Goal: Task Accomplishment & Management: Manage account settings

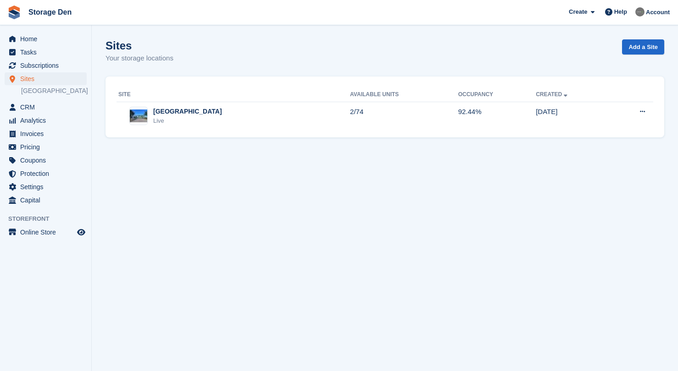
click at [60, 81] on span "Sites" at bounding box center [47, 78] width 55 height 13
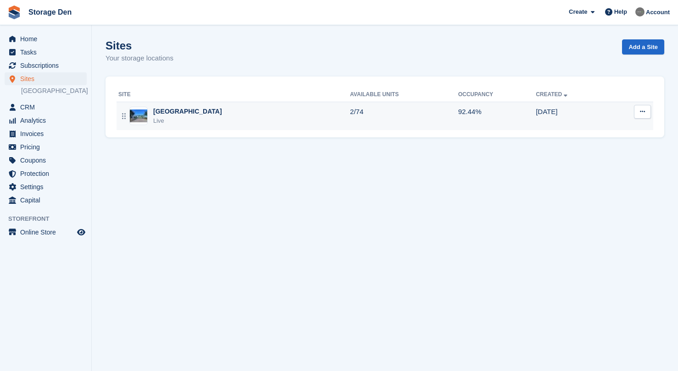
click at [246, 111] on div "Aberdeen Live" at bounding box center [233, 116] width 231 height 19
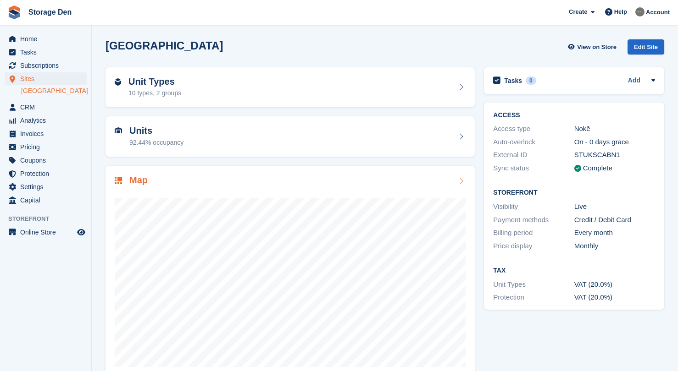
click at [374, 192] on div at bounding box center [290, 278] width 351 height 183
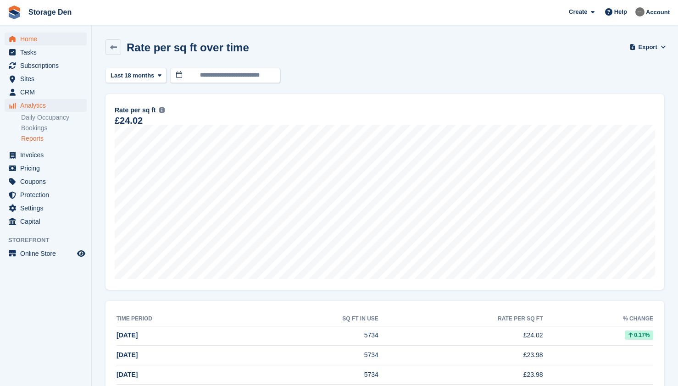
click at [34, 36] on span "Home" at bounding box center [47, 39] width 55 height 13
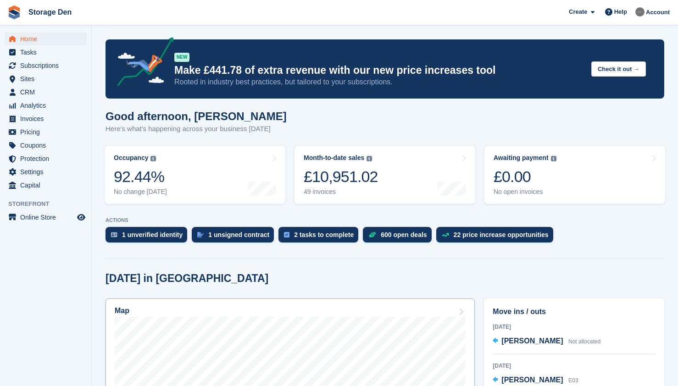
scroll to position [241, 0]
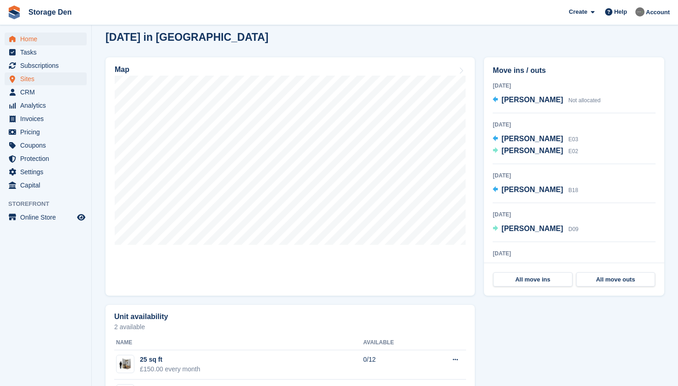
click at [50, 83] on span "Sites" at bounding box center [47, 78] width 55 height 13
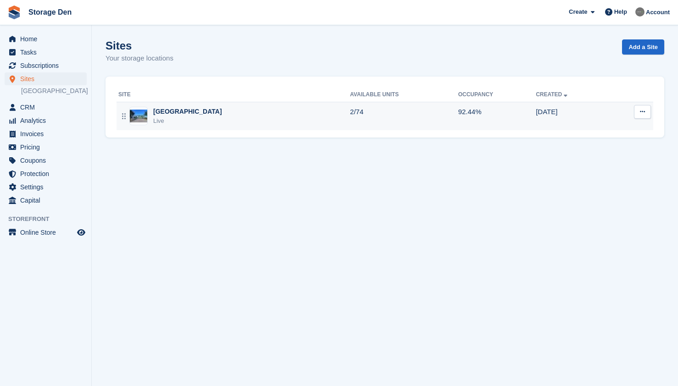
click at [219, 118] on div "Aberdeen Live" at bounding box center [233, 116] width 231 height 19
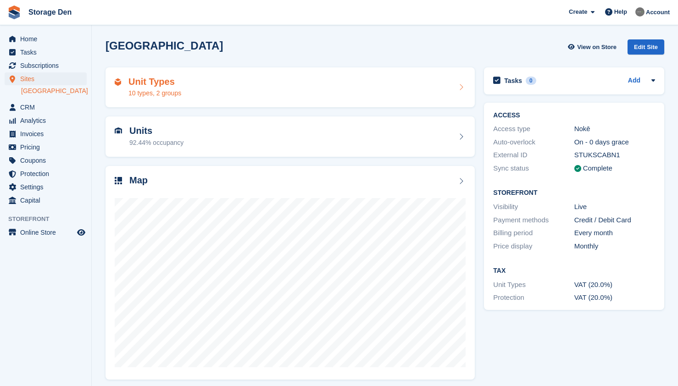
click at [242, 87] on div "Unit Types 10 types, 2 groups" at bounding box center [290, 88] width 351 height 22
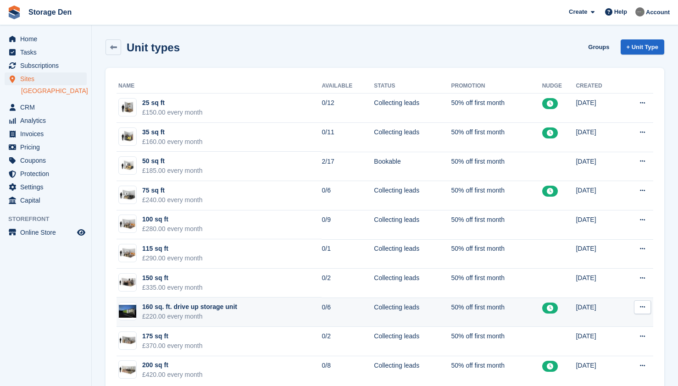
click at [643, 313] on button at bounding box center [642, 307] width 17 height 14
click at [624, 323] on p "Edit unit type" at bounding box center [607, 325] width 80 height 12
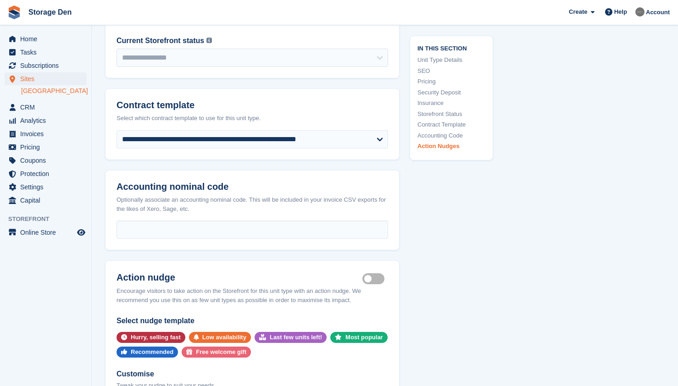
scroll to position [1897, 0]
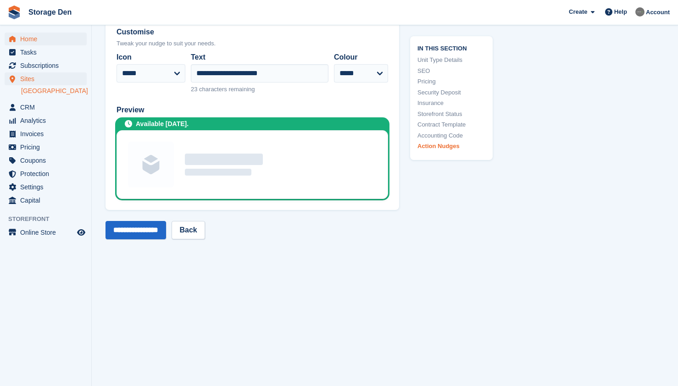
click at [47, 41] on span "Home" at bounding box center [47, 39] width 55 height 13
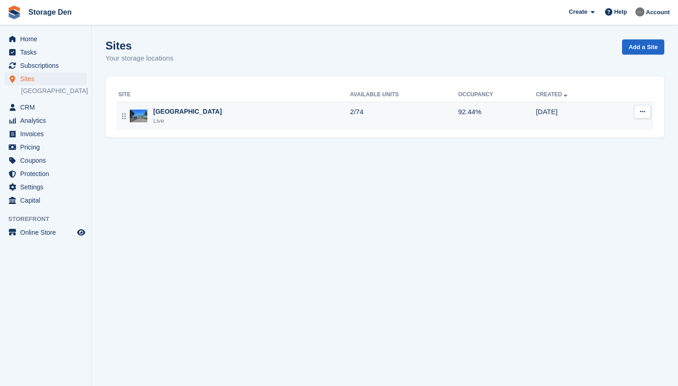
click at [225, 121] on div "Aberdeen Live" at bounding box center [233, 116] width 231 height 19
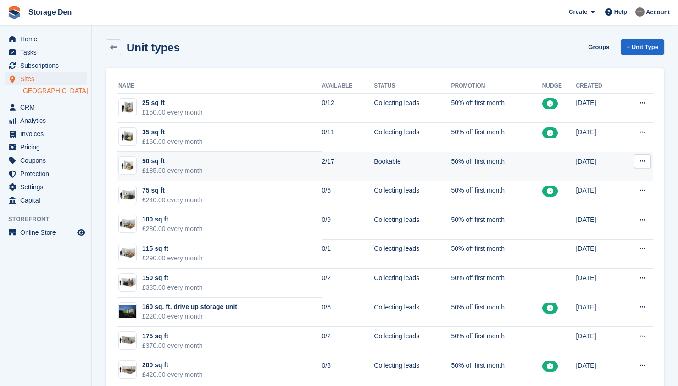
click at [250, 161] on td "50 sq ft £185.00 every month" at bounding box center [218, 166] width 205 height 29
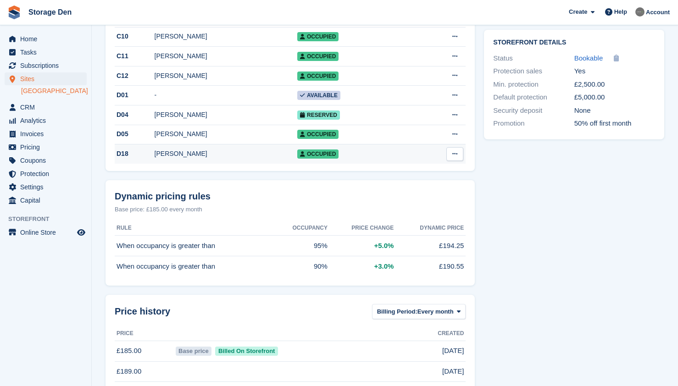
scroll to position [17, 0]
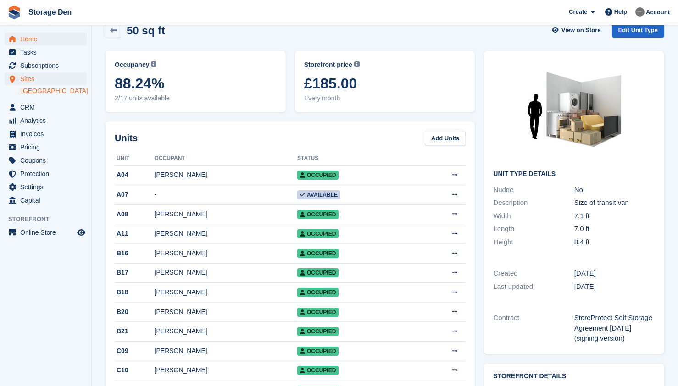
click at [34, 33] on span "Home" at bounding box center [47, 39] width 55 height 13
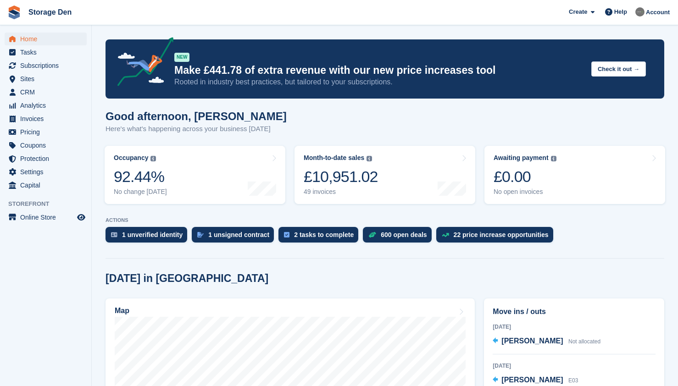
scroll to position [153, 0]
click at [47, 80] on span "Sites" at bounding box center [47, 78] width 55 height 13
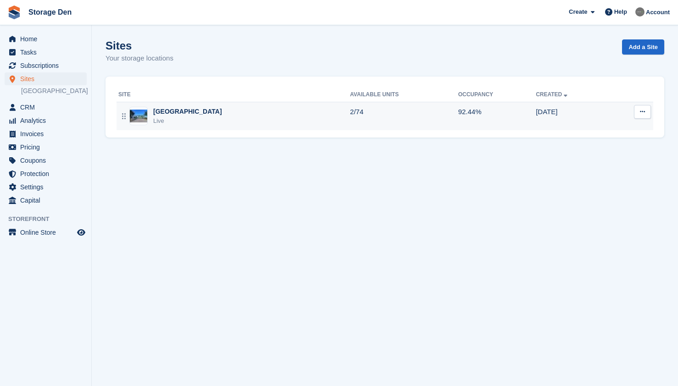
click at [245, 114] on div "Aberdeen Live" at bounding box center [233, 116] width 231 height 19
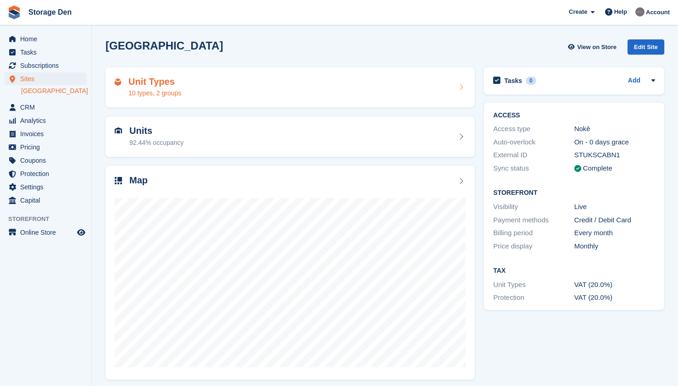
click at [212, 88] on div "Unit Types 10 types, 2 groups" at bounding box center [290, 88] width 351 height 22
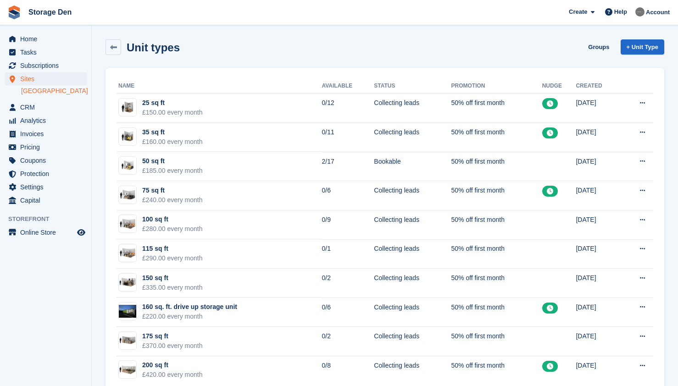
scroll to position [20, 0]
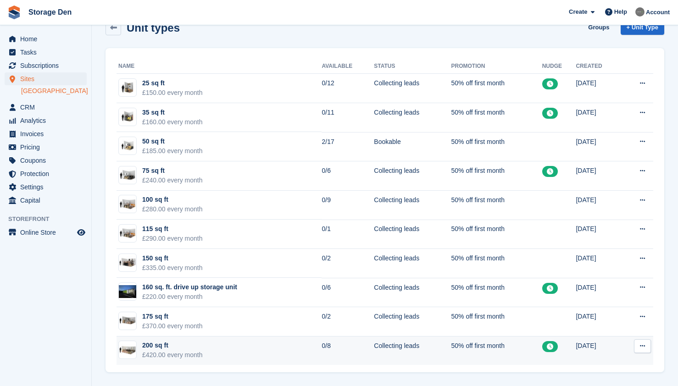
click at [261, 346] on td "200 sq ft £420.00 every month" at bounding box center [218, 350] width 205 height 29
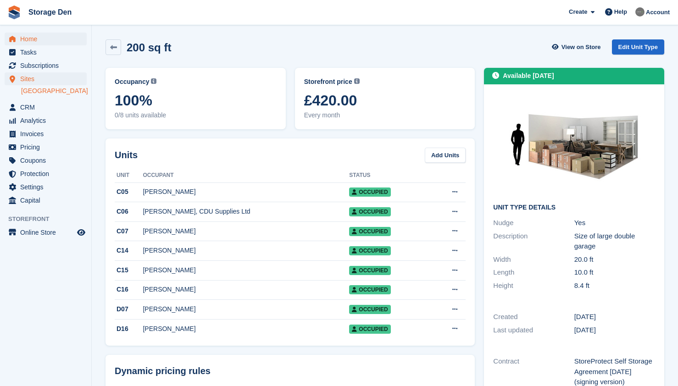
click at [38, 35] on span "Home" at bounding box center [47, 39] width 55 height 13
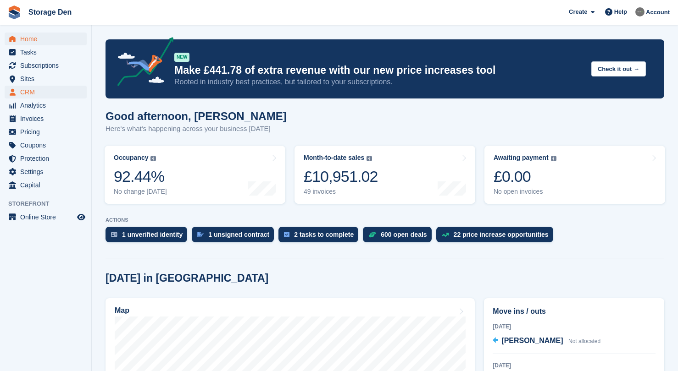
click at [52, 93] on span "CRM" at bounding box center [47, 92] width 55 height 13
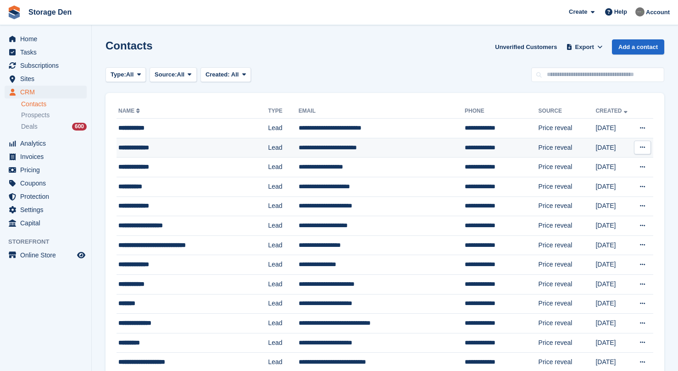
click at [194, 146] on div "**********" at bounding box center [186, 148] width 137 height 10
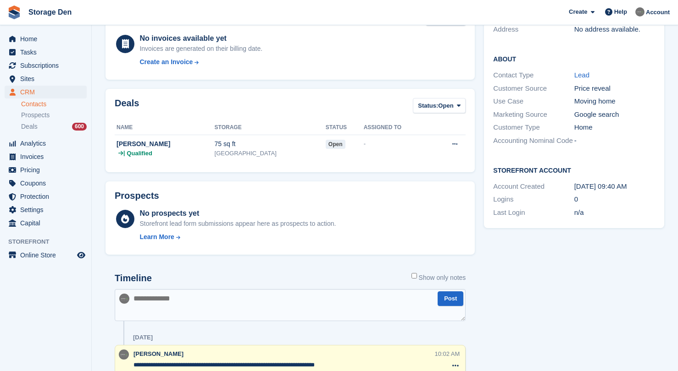
scroll to position [231, 0]
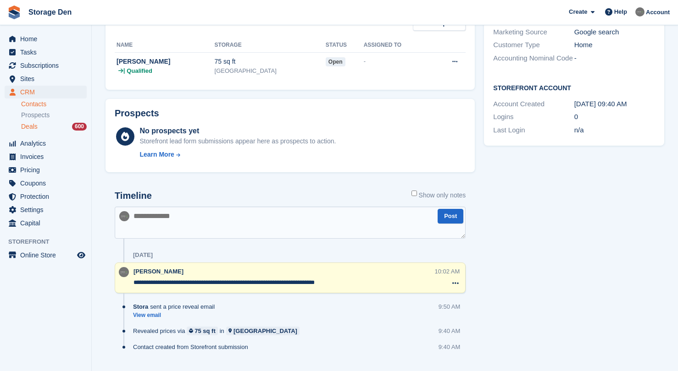
click at [42, 124] on div "Deals 600" at bounding box center [54, 126] width 66 height 9
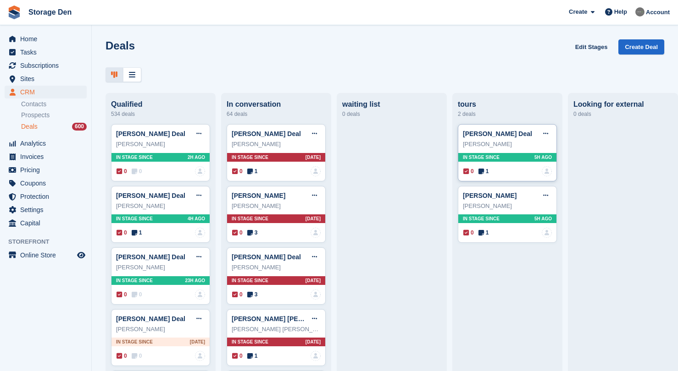
click at [483, 169] on icon at bounding box center [481, 171] width 6 height 6
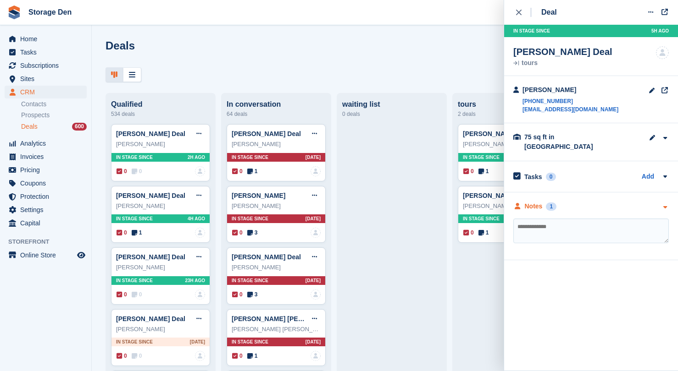
click at [537, 202] on div "Notes" at bounding box center [533, 207] width 18 height 10
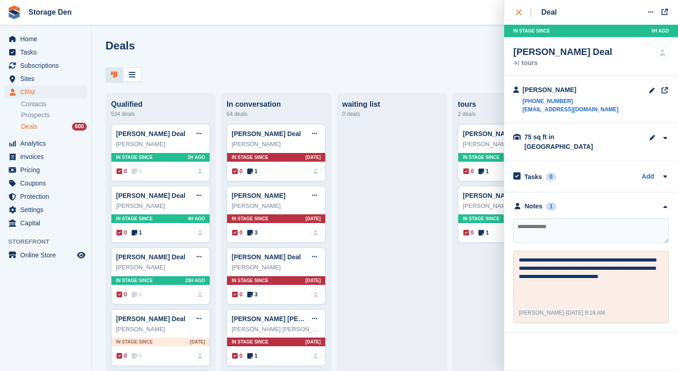
click at [519, 17] on div "close" at bounding box center [523, 12] width 15 height 9
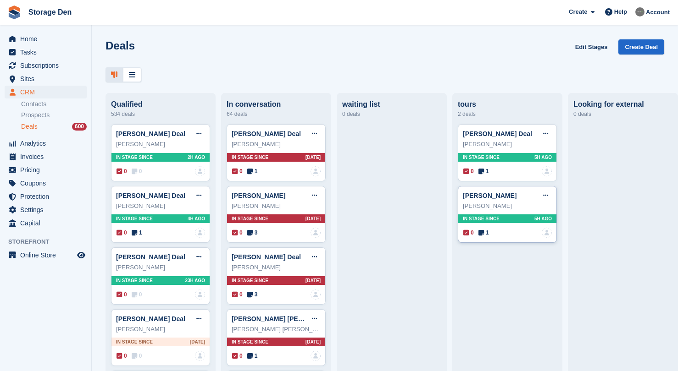
click at [486, 233] on span "1" at bounding box center [483, 233] width 11 height 8
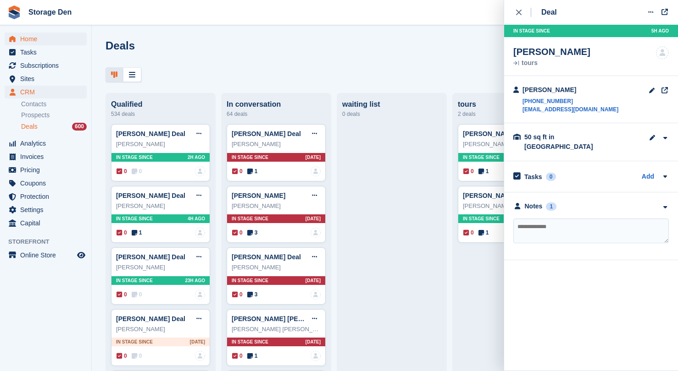
click at [34, 38] on span "Home" at bounding box center [47, 39] width 55 height 13
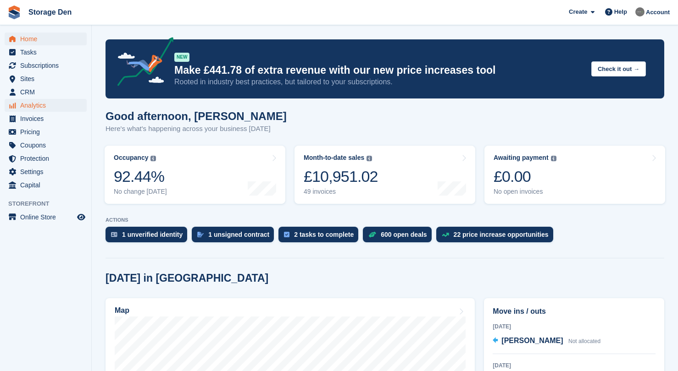
click at [60, 103] on span "Analytics" at bounding box center [47, 105] width 55 height 13
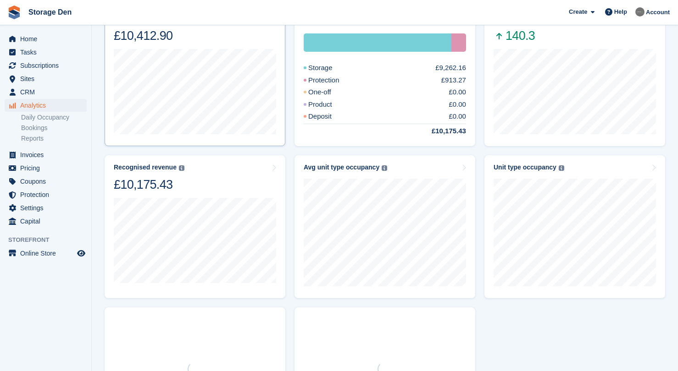
scroll to position [326, 0]
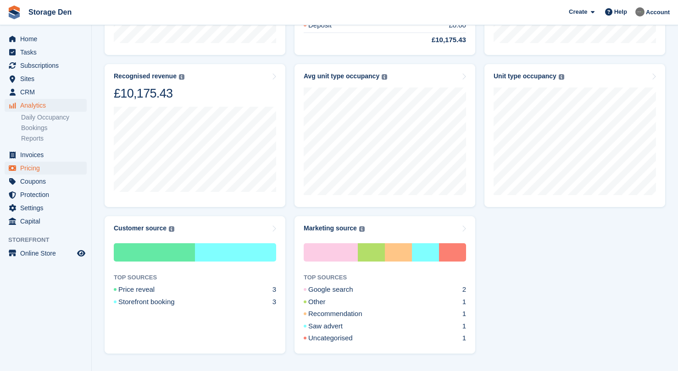
click at [51, 171] on span "Pricing" at bounding box center [47, 168] width 55 height 13
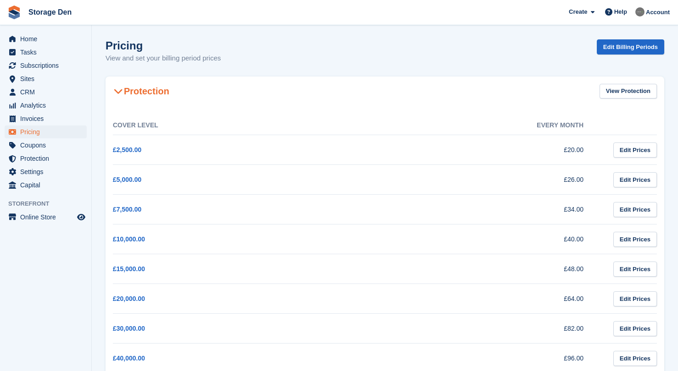
scroll to position [330, 0]
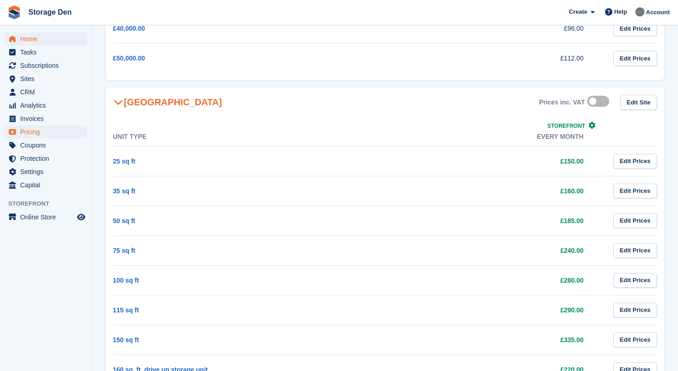
click at [51, 37] on span "Home" at bounding box center [47, 39] width 55 height 13
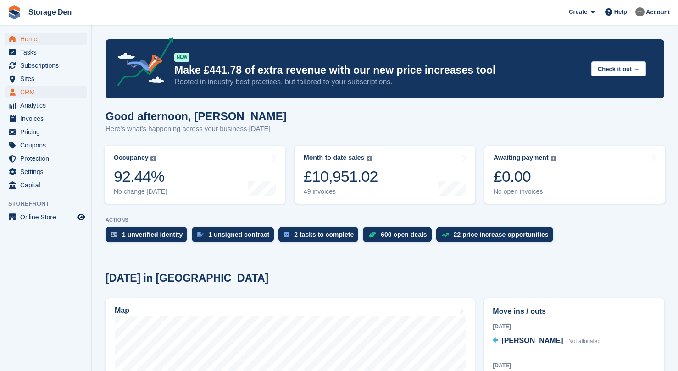
click at [56, 92] on span "CRM" at bounding box center [47, 92] width 55 height 13
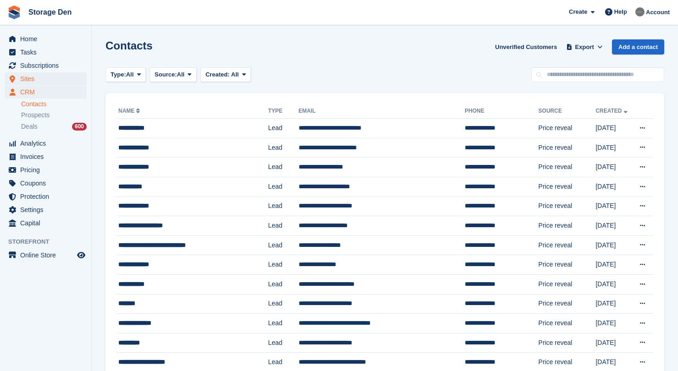
click at [61, 83] on span "Sites" at bounding box center [47, 78] width 55 height 13
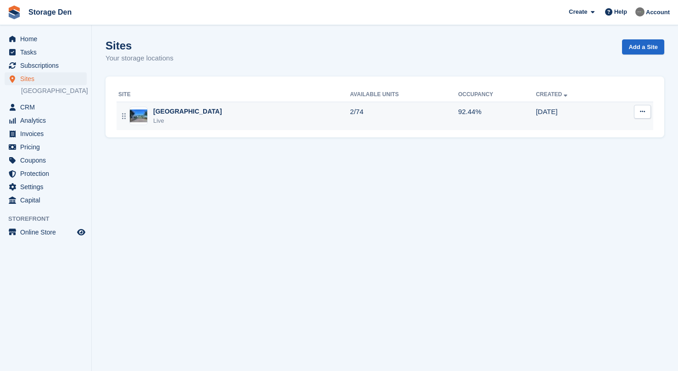
click at [242, 113] on div "Aberdeen Live" at bounding box center [233, 116] width 231 height 19
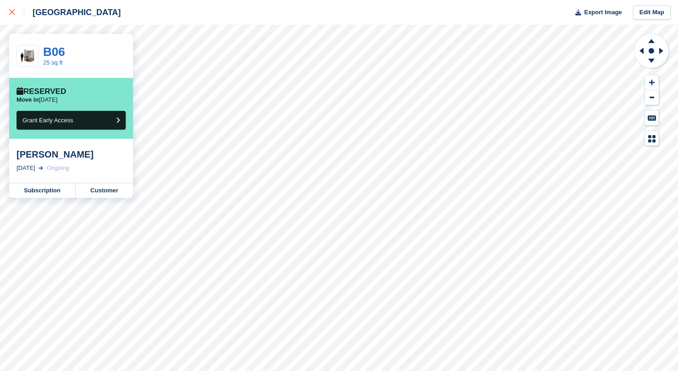
click at [11, 15] on div at bounding box center [16, 12] width 15 height 11
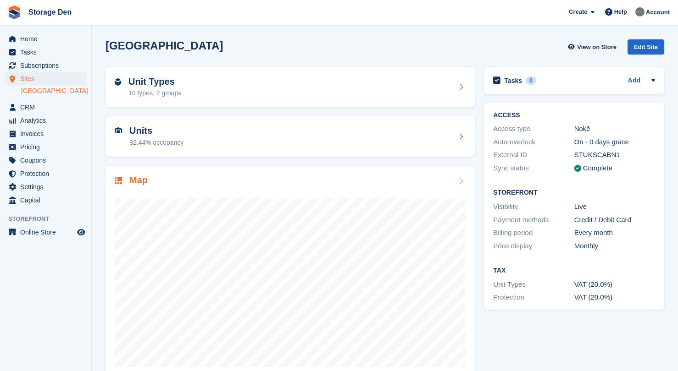
scroll to position [19, 0]
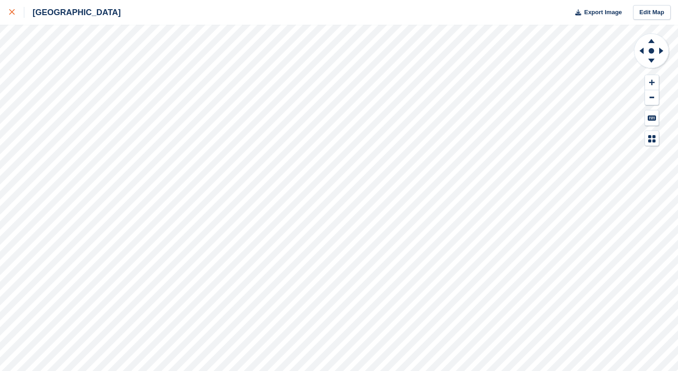
click at [13, 11] on icon at bounding box center [12, 12] width 6 height 6
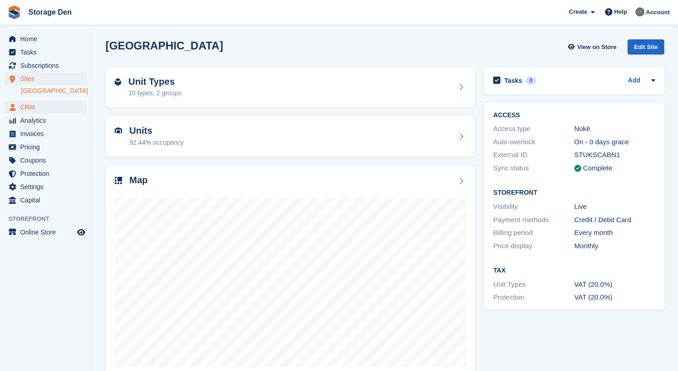
click at [33, 108] on span "CRM" at bounding box center [47, 107] width 55 height 13
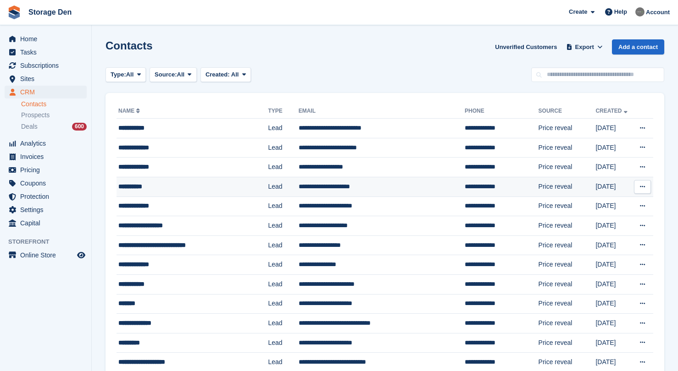
click at [169, 185] on div "**********" at bounding box center [186, 187] width 137 height 10
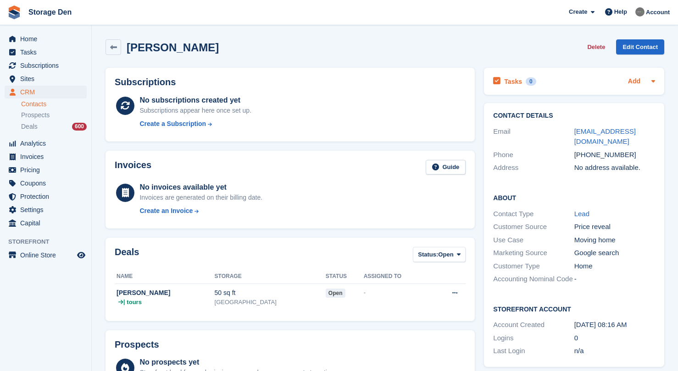
click at [633, 79] on link "Add" at bounding box center [634, 82] width 12 height 11
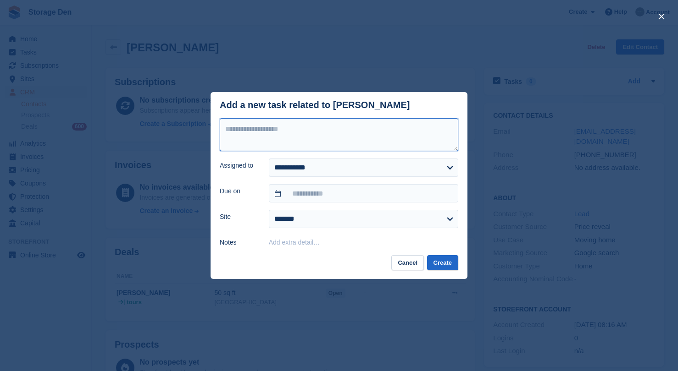
click at [298, 120] on textarea at bounding box center [339, 134] width 238 height 33
type textarea "*"
type textarea "**********"
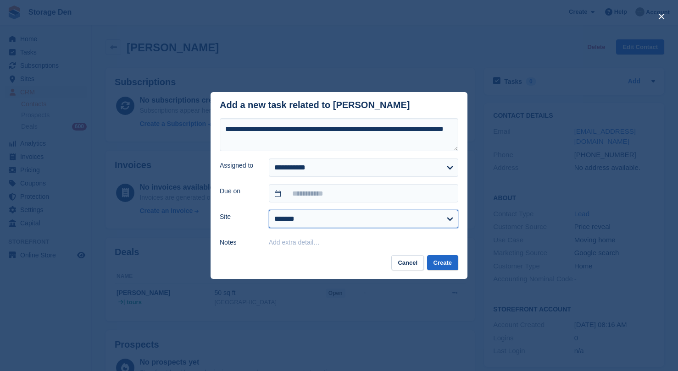
select select "***"
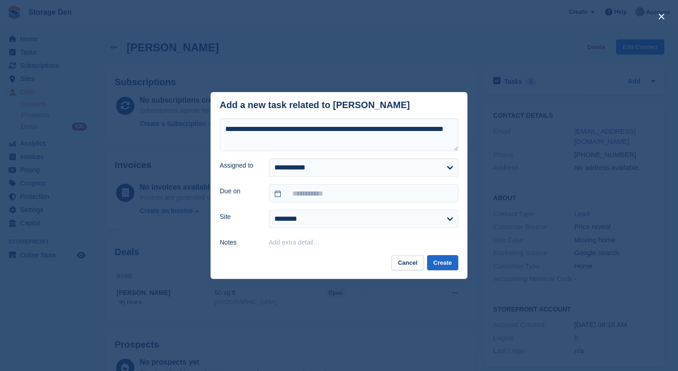
click at [452, 270] on footer "Cancel Create" at bounding box center [338, 267] width 257 height 24
drag, startPoint x: 451, startPoint y: 267, endPoint x: 306, endPoint y: 138, distance: 194.5
click at [310, 144] on div "**********" at bounding box center [338, 185] width 257 height 187
click at [306, 136] on textarea "**********" at bounding box center [339, 134] width 238 height 33
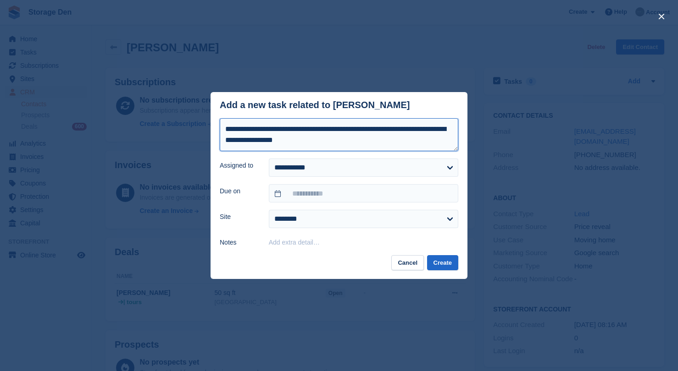
type textarea "**********"
click at [467, 268] on footer "Cancel Create" at bounding box center [338, 267] width 257 height 24
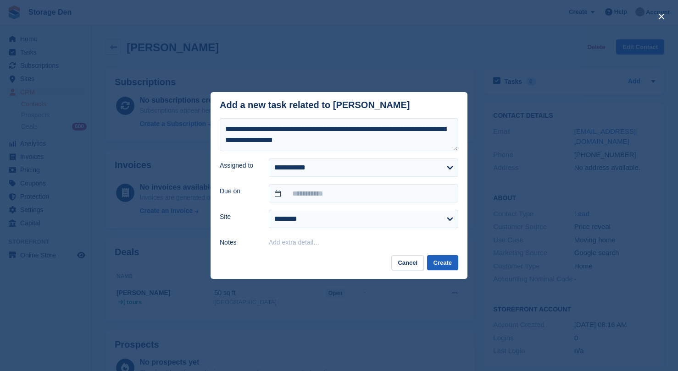
click at [448, 263] on button "Create" at bounding box center [442, 262] width 31 height 15
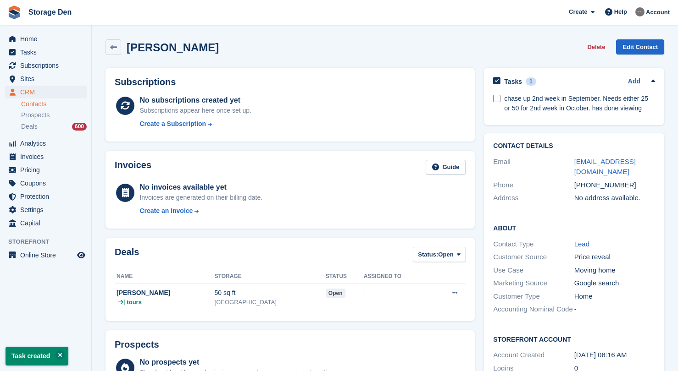
click at [34, 94] on span "CRM" at bounding box center [47, 92] width 55 height 13
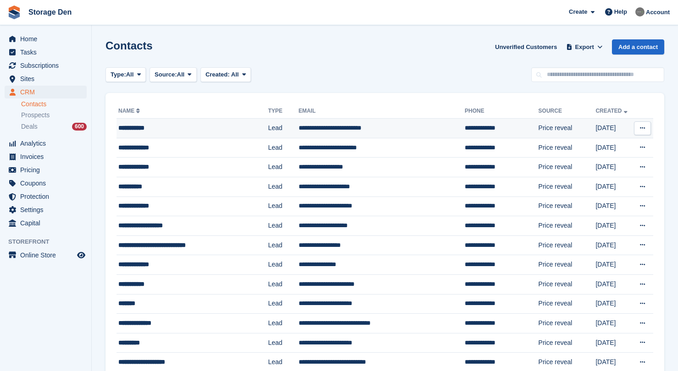
click at [226, 121] on td "**********" at bounding box center [191, 129] width 151 height 20
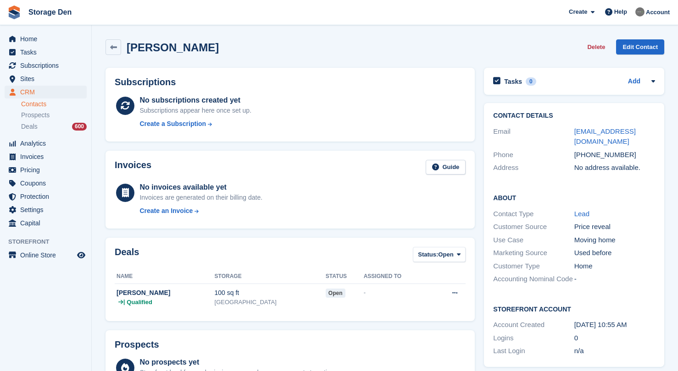
click at [53, 94] on span "CRM" at bounding box center [47, 92] width 55 height 13
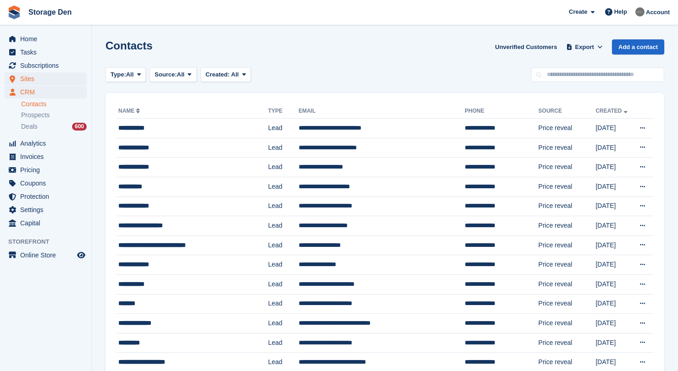
click at [30, 77] on span "Sites" at bounding box center [47, 78] width 55 height 13
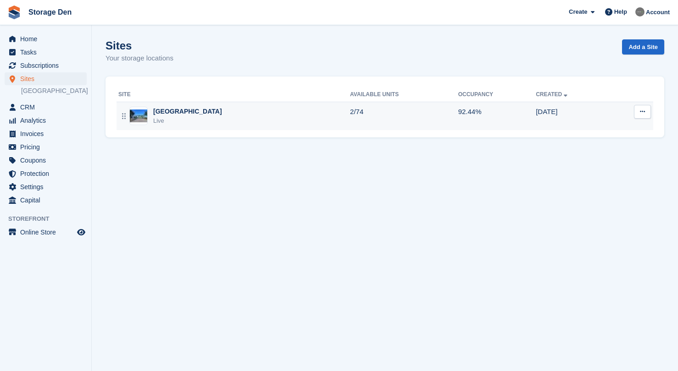
click at [198, 107] on div "Aberdeen Live" at bounding box center [233, 116] width 231 height 19
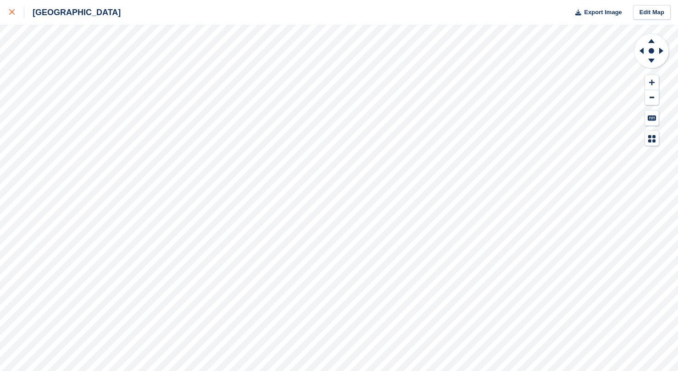
click at [9, 9] on div at bounding box center [16, 12] width 15 height 11
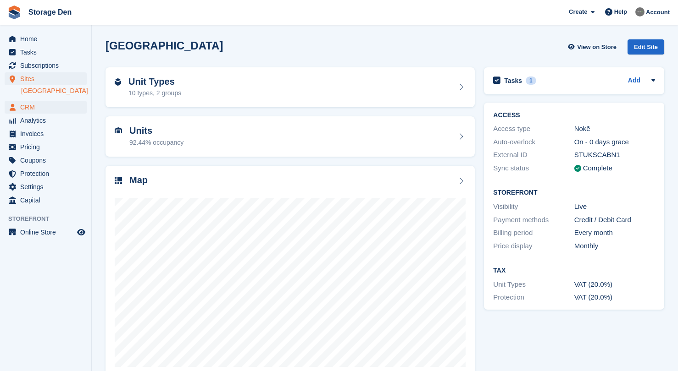
click at [39, 110] on span "CRM" at bounding box center [47, 107] width 55 height 13
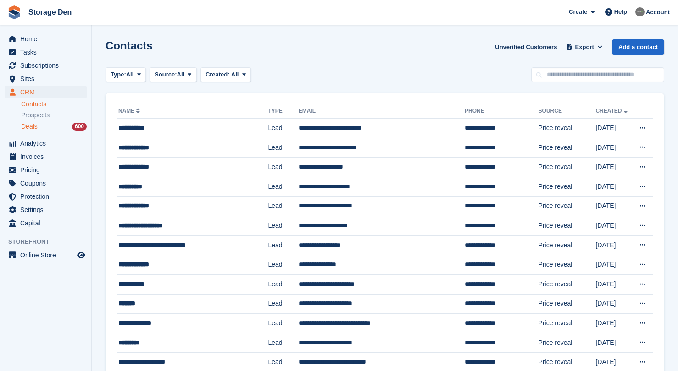
click at [34, 127] on span "Deals" at bounding box center [29, 126] width 17 height 9
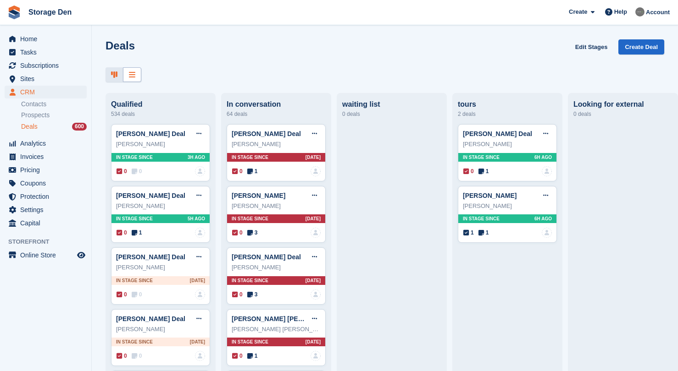
click at [132, 75] on icon at bounding box center [132, 74] width 6 height 7
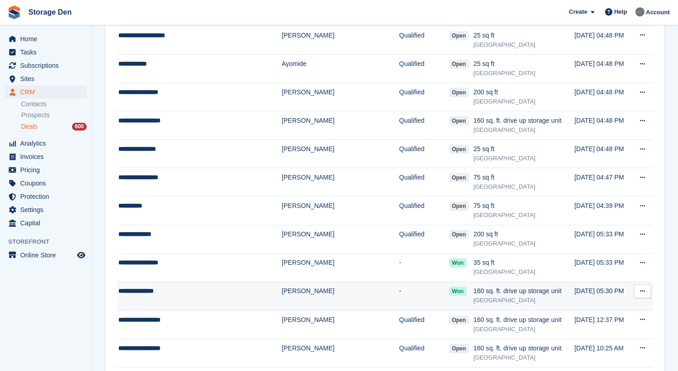
scroll to position [772, 0]
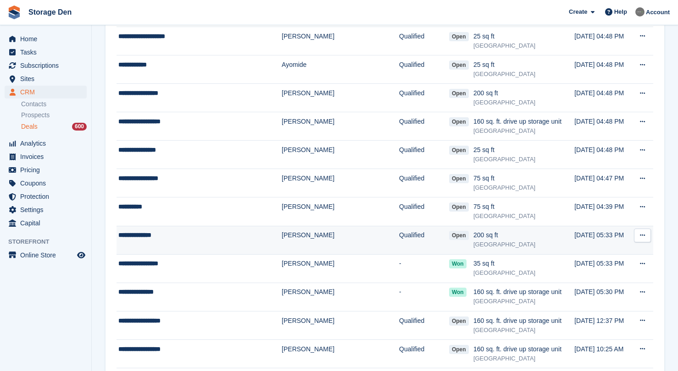
click at [220, 238] on td "**********" at bounding box center [198, 240] width 165 height 28
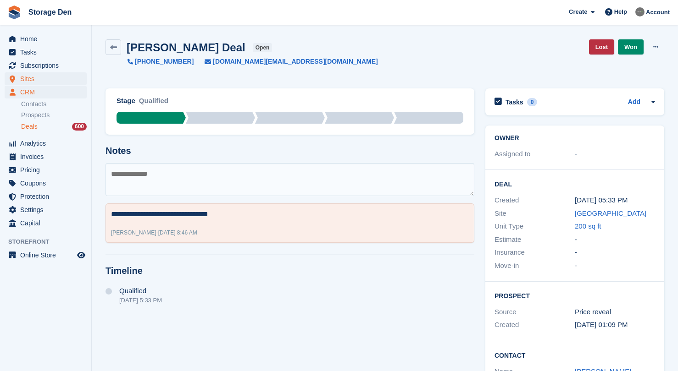
click at [47, 75] on span "Sites" at bounding box center [47, 78] width 55 height 13
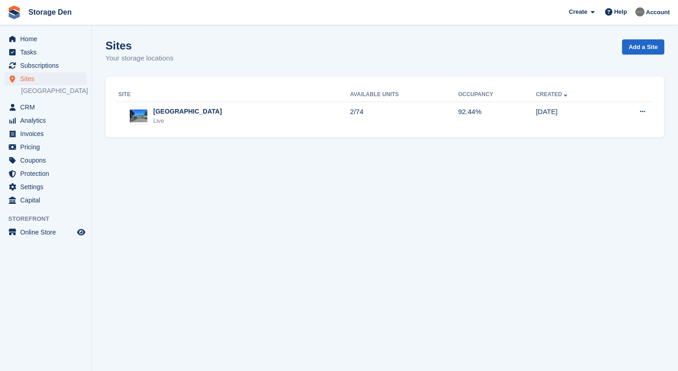
click at [42, 77] on span "Sites" at bounding box center [47, 78] width 55 height 13
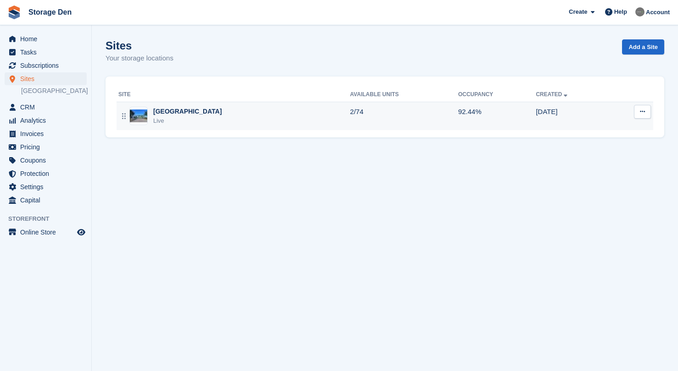
click at [237, 126] on td "Aberdeen Live" at bounding box center [232, 116] width 233 height 28
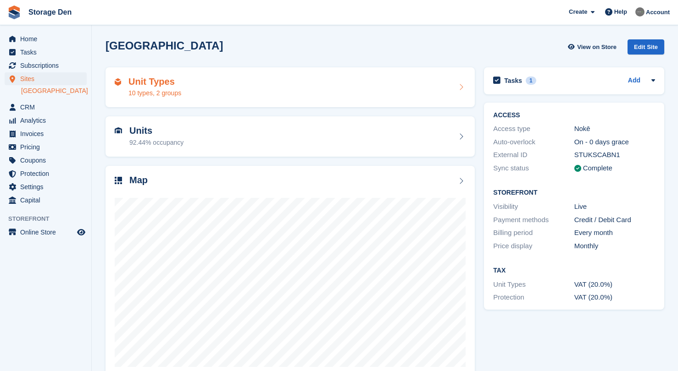
click at [319, 89] on div "Unit Types 10 types, 2 groups" at bounding box center [290, 88] width 351 height 22
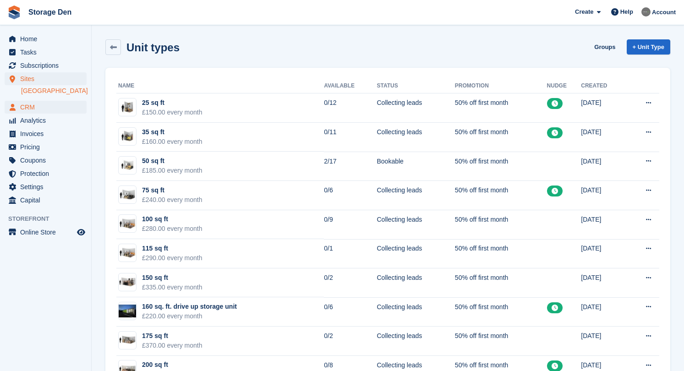
click at [37, 105] on span "CRM" at bounding box center [47, 107] width 55 height 13
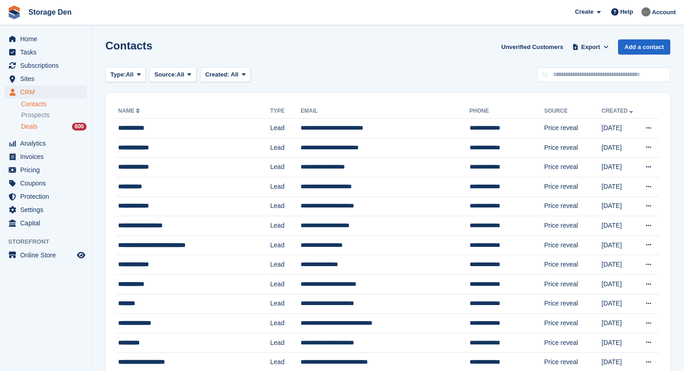
click at [29, 129] on span "Deals" at bounding box center [29, 126] width 17 height 9
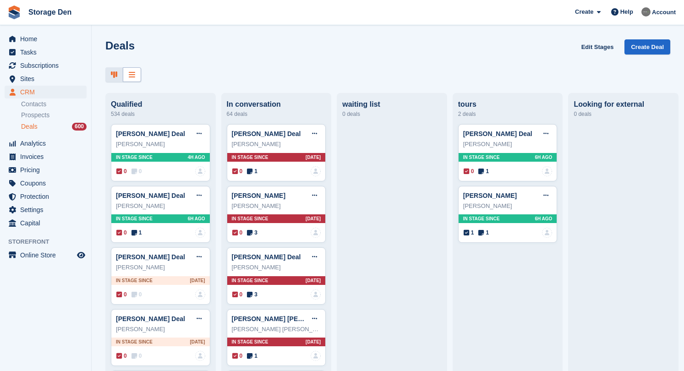
click at [131, 75] on icon at bounding box center [132, 74] width 6 height 7
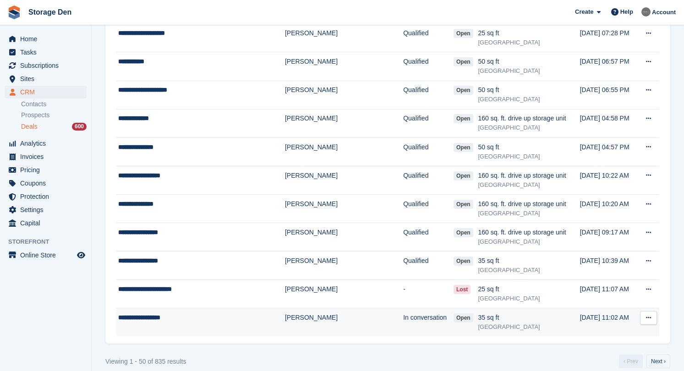
scroll to position [1230, 0]
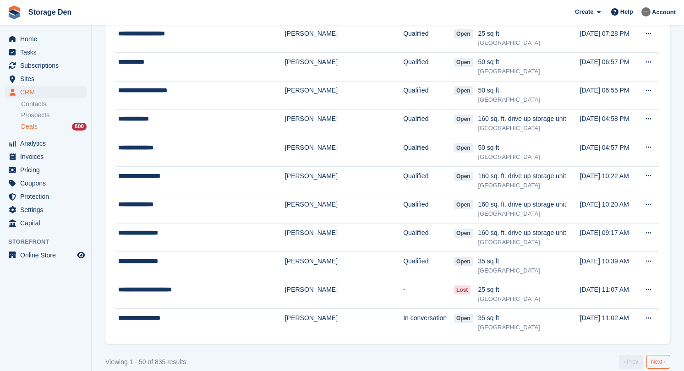
click at [652, 355] on link "Next ›" at bounding box center [659, 362] width 24 height 14
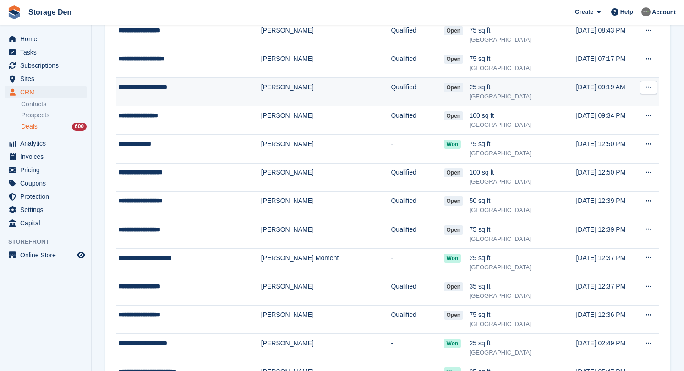
scroll to position [238, 0]
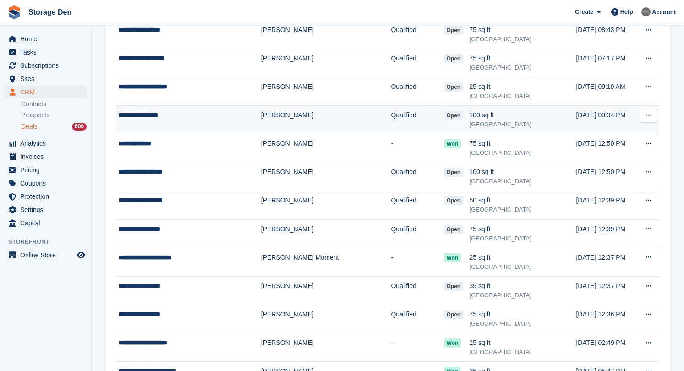
click at [182, 119] on td "**********" at bounding box center [188, 120] width 145 height 28
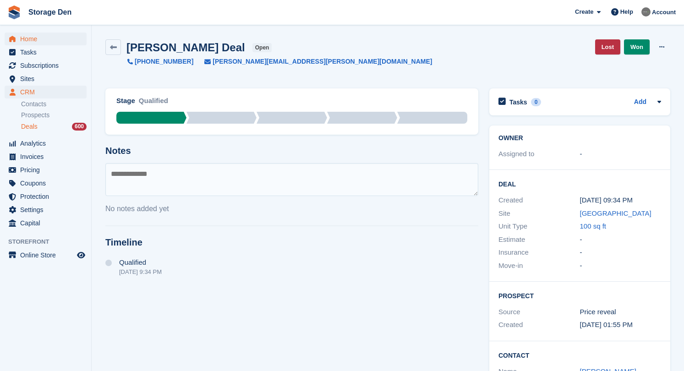
click at [29, 34] on span "Home" at bounding box center [47, 39] width 55 height 13
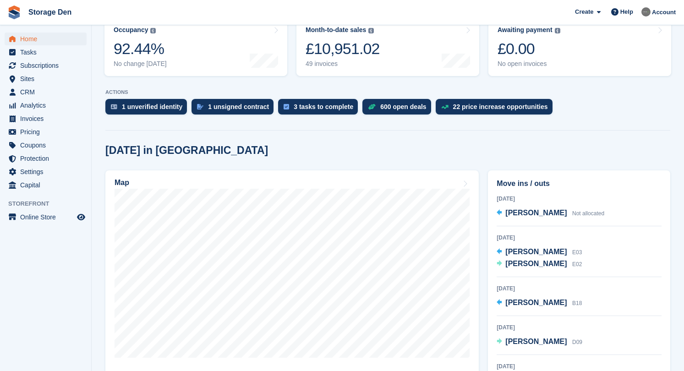
scroll to position [130, 0]
